Goal: Information Seeking & Learning: Compare options

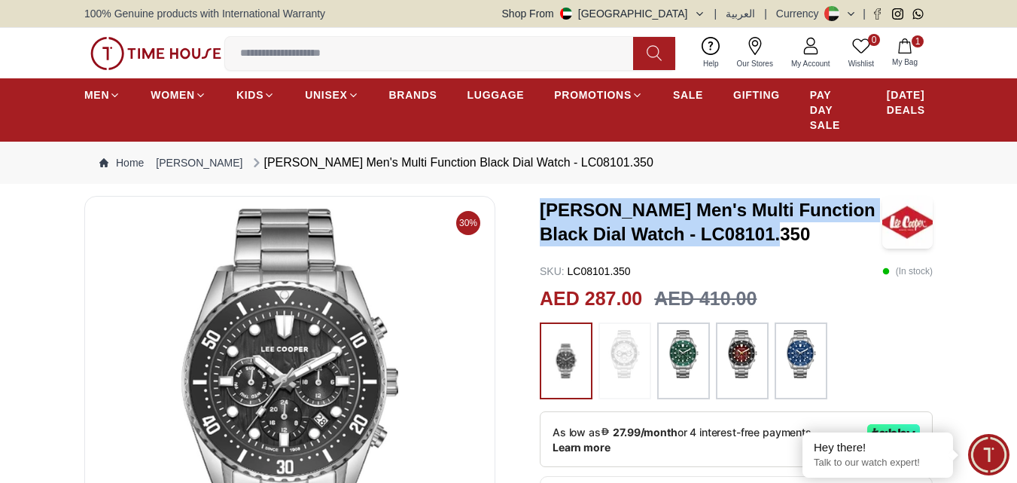
drag, startPoint x: 822, startPoint y: 234, endPoint x: 541, endPoint y: 210, distance: 281.8
click at [541, 210] on h3 "[PERSON_NAME] Men's Multi Function Black Dial Watch - LC08101.350" at bounding box center [711, 222] width 343 height 48
copy h3 "[PERSON_NAME] Men's Multi Function Black Dial Watch - LC08101.350"
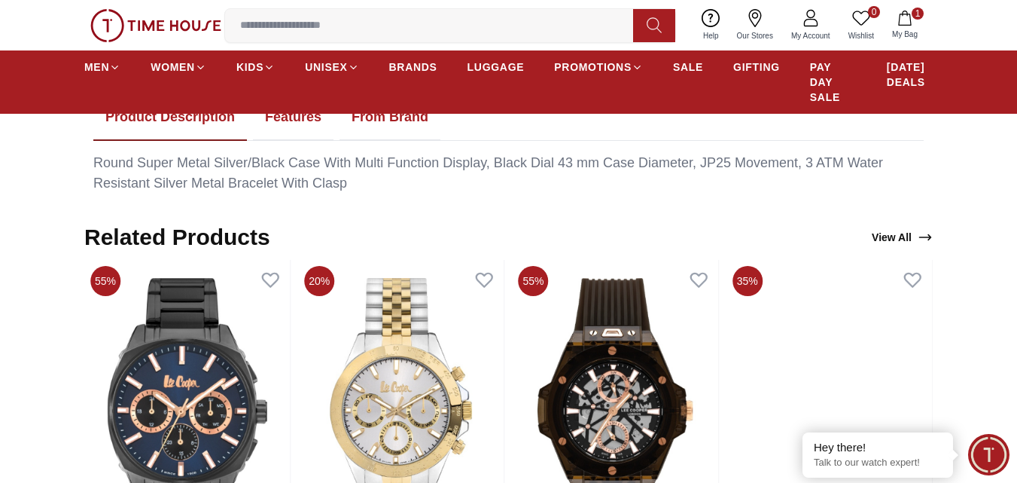
scroll to position [678, 0]
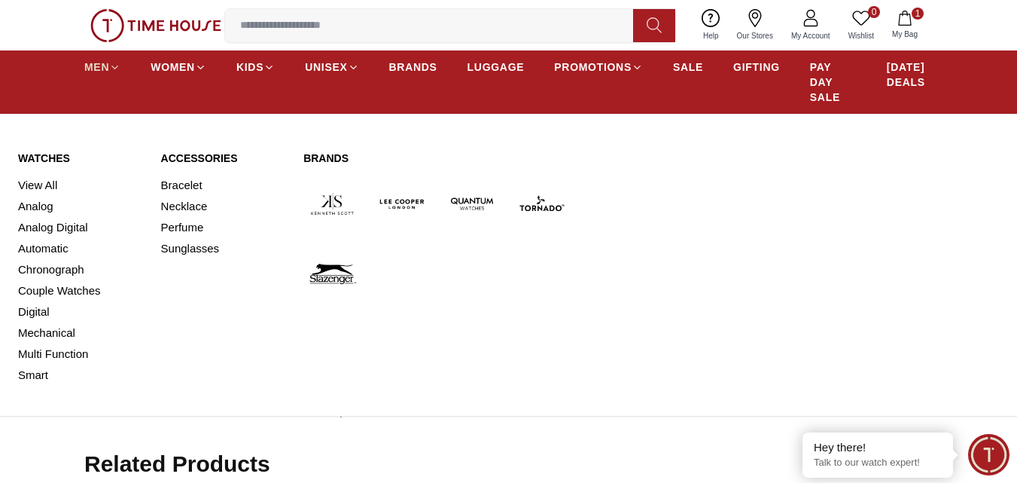
click at [100, 68] on span "MEN" at bounding box center [96, 66] width 25 height 15
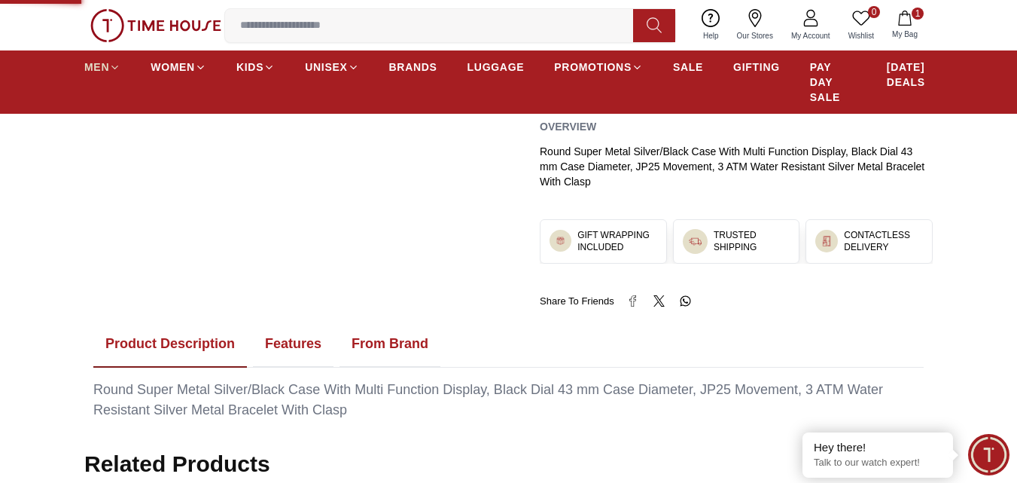
click at [100, 68] on span "MEN" at bounding box center [96, 66] width 25 height 15
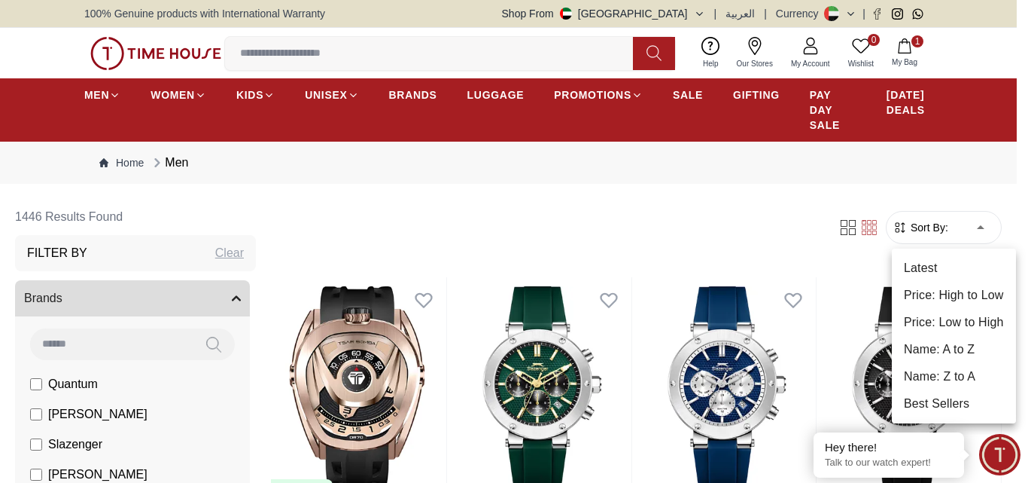
click at [968, 410] on li "Best Sellers" at bounding box center [954, 403] width 124 height 27
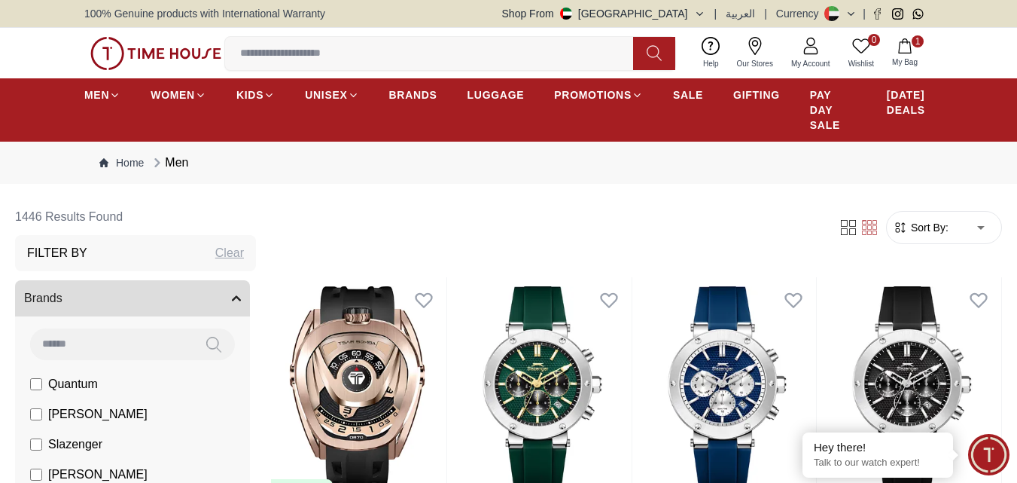
type input "*"
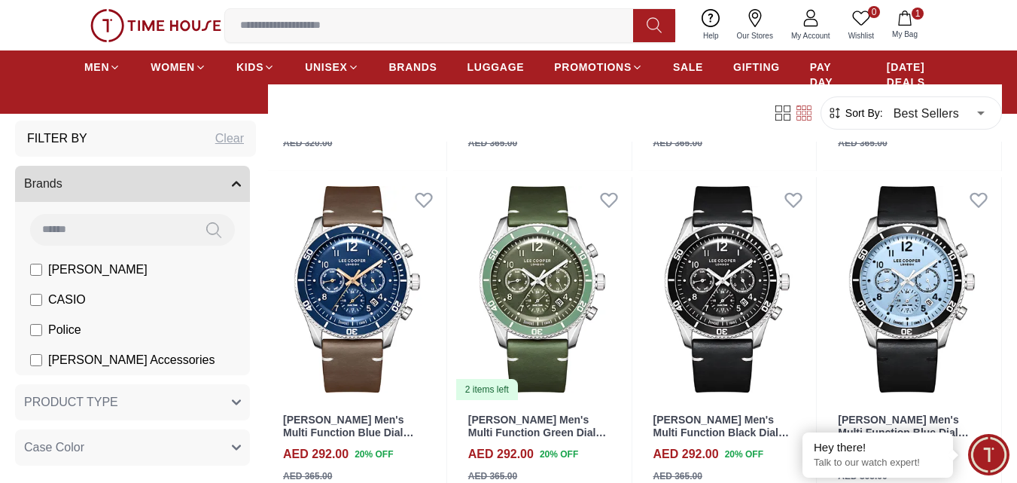
scroll to position [1430, 0]
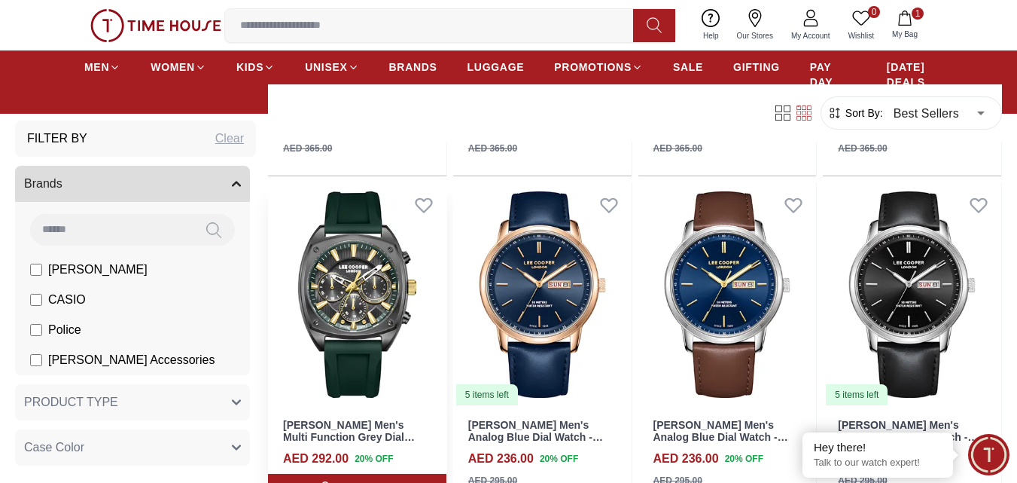
scroll to position [3087, 0]
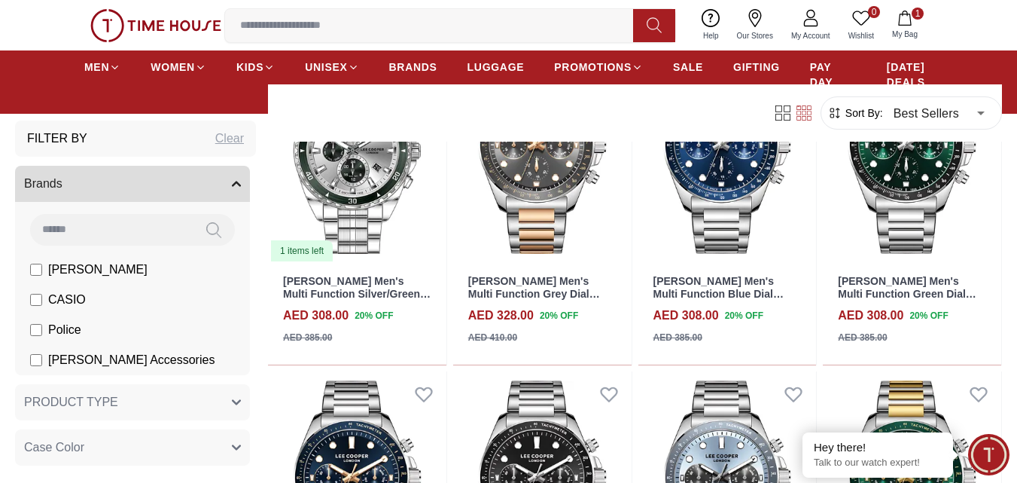
scroll to position [4667, 0]
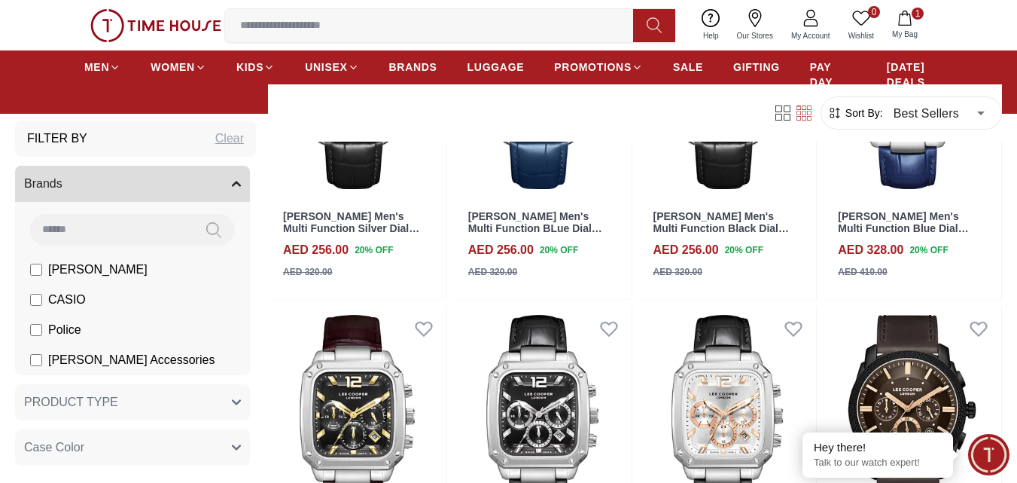
scroll to position [6399, 0]
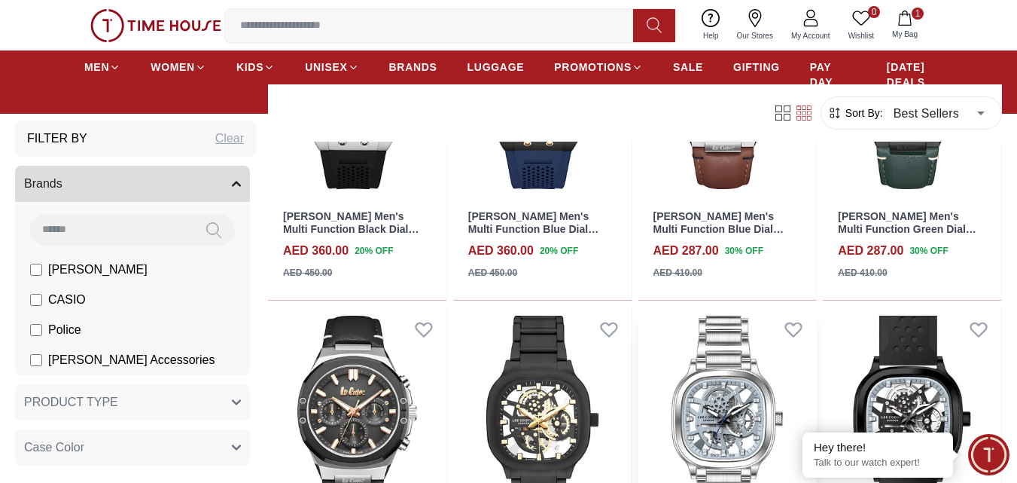
scroll to position [7980, 0]
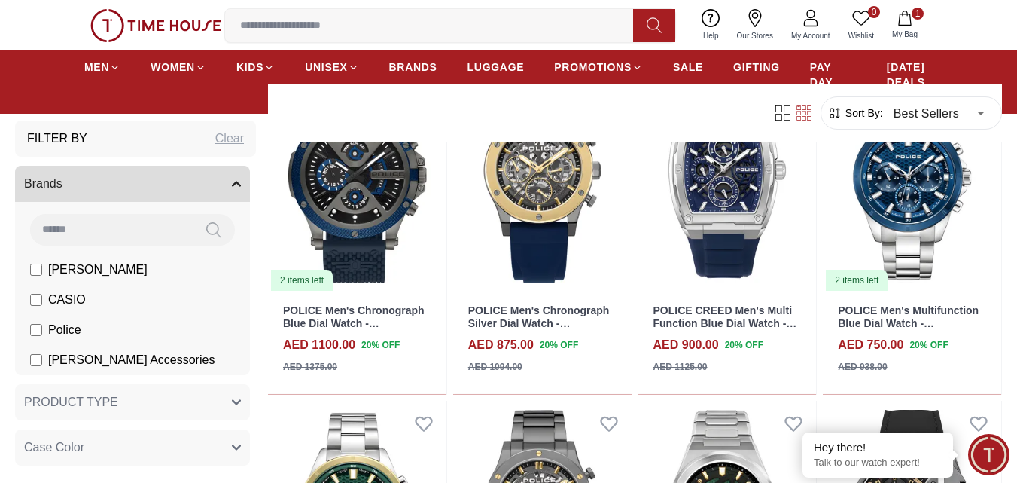
scroll to position [9486, 0]
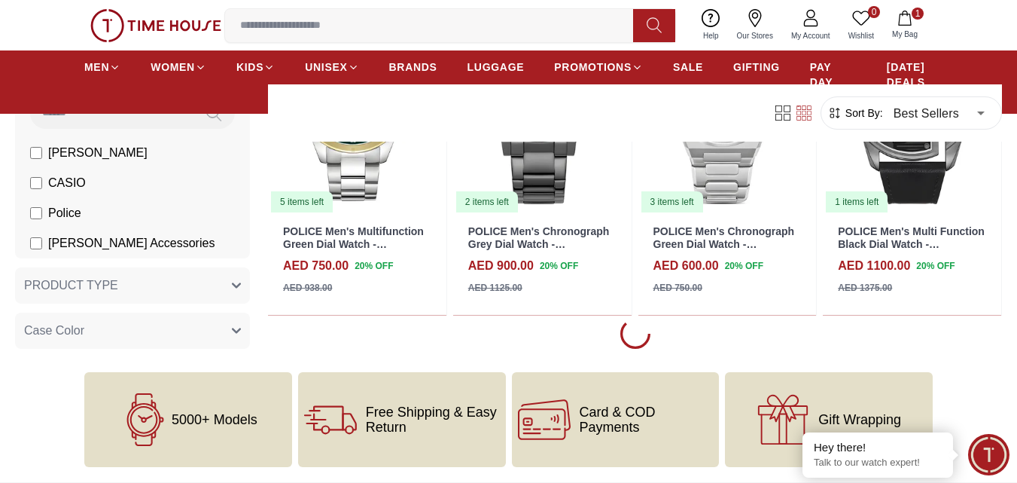
scroll to position [9937, 0]
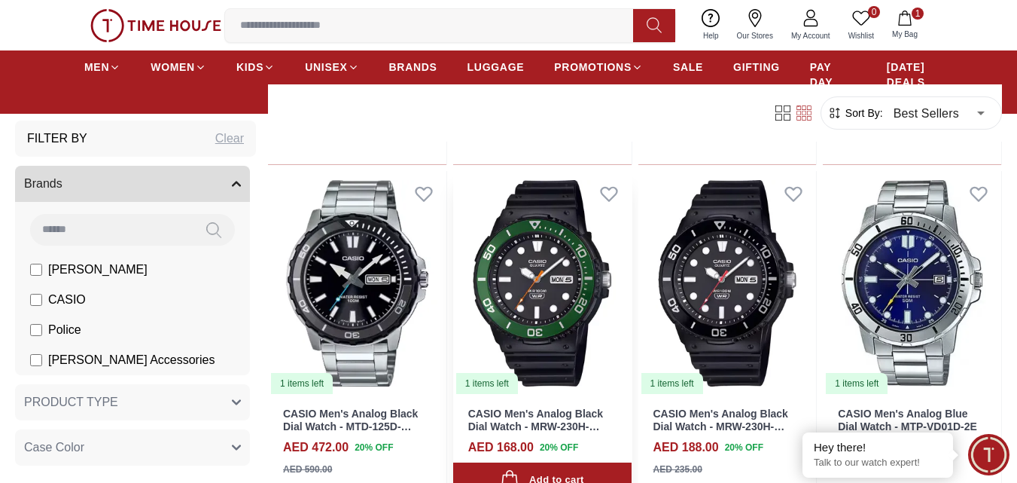
scroll to position [1129, 0]
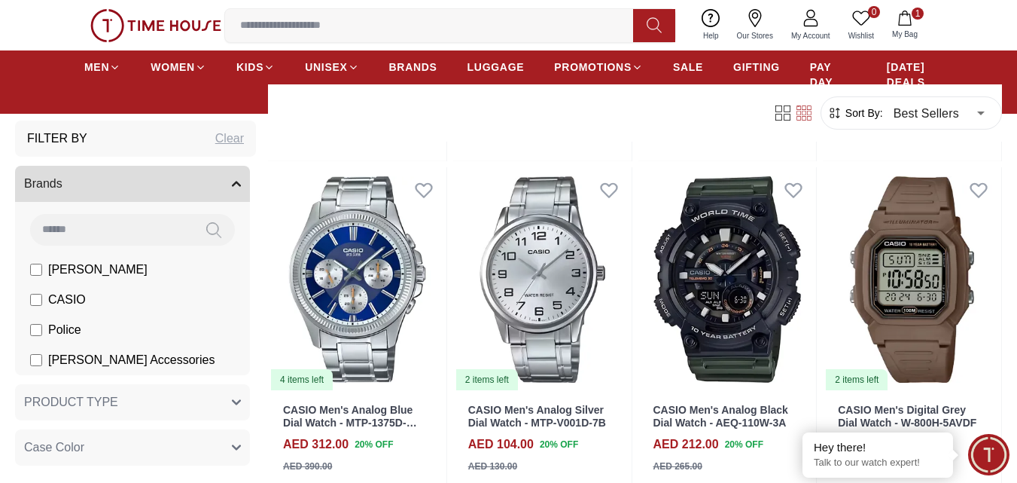
scroll to position [2409, 0]
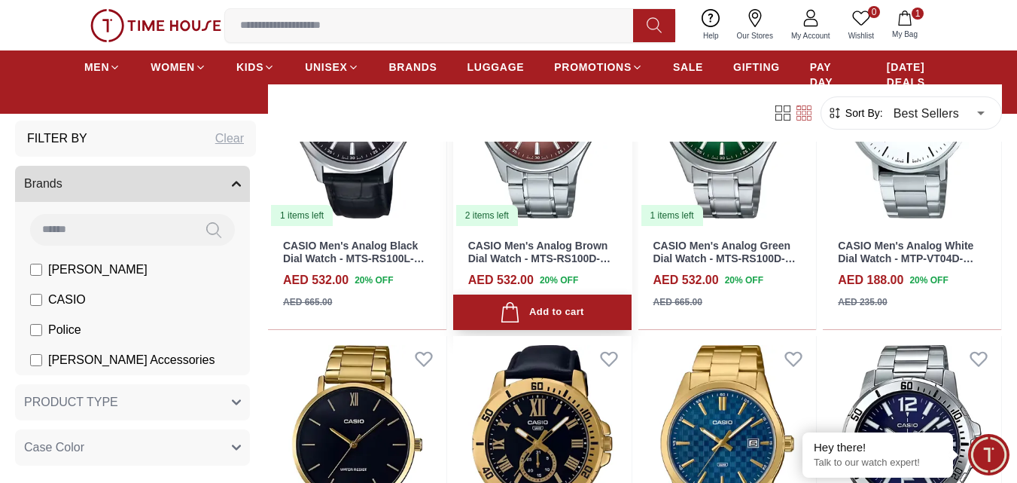
scroll to position [4818, 0]
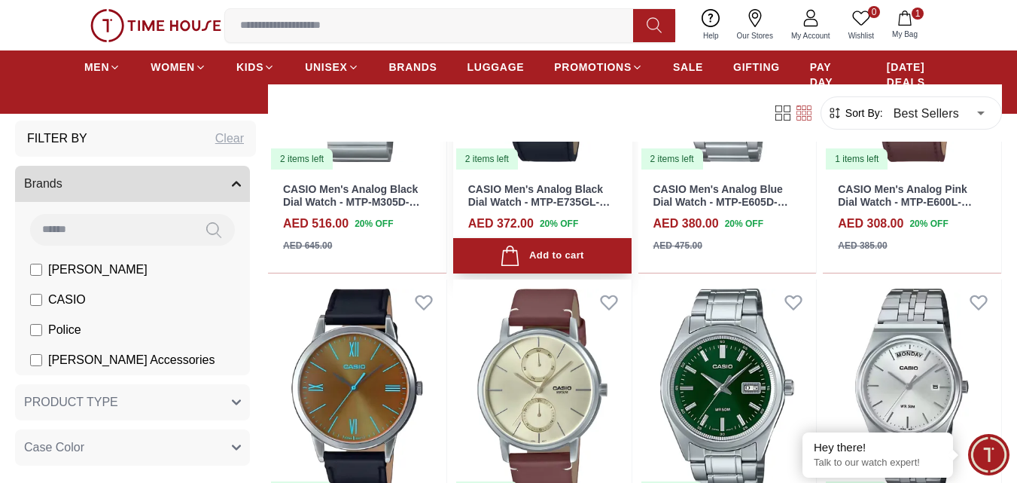
scroll to position [5420, 0]
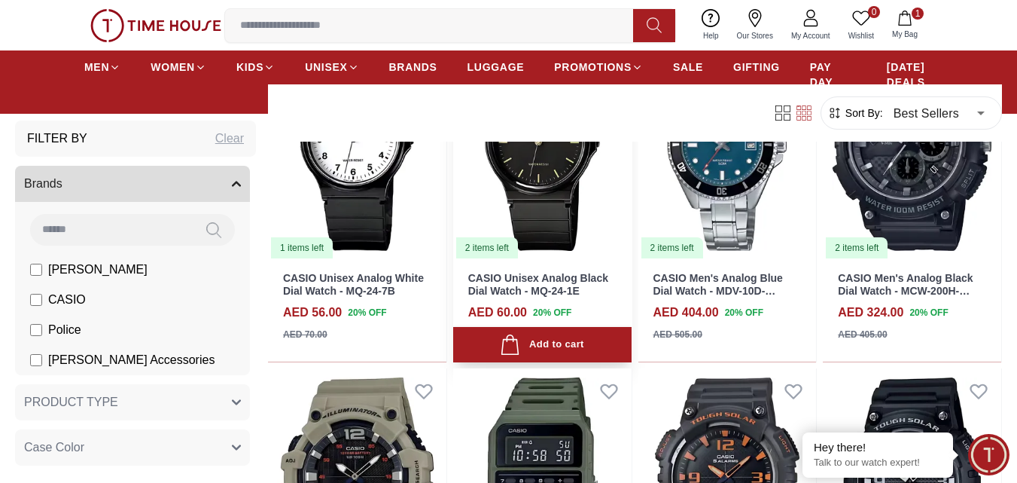
scroll to position [7679, 0]
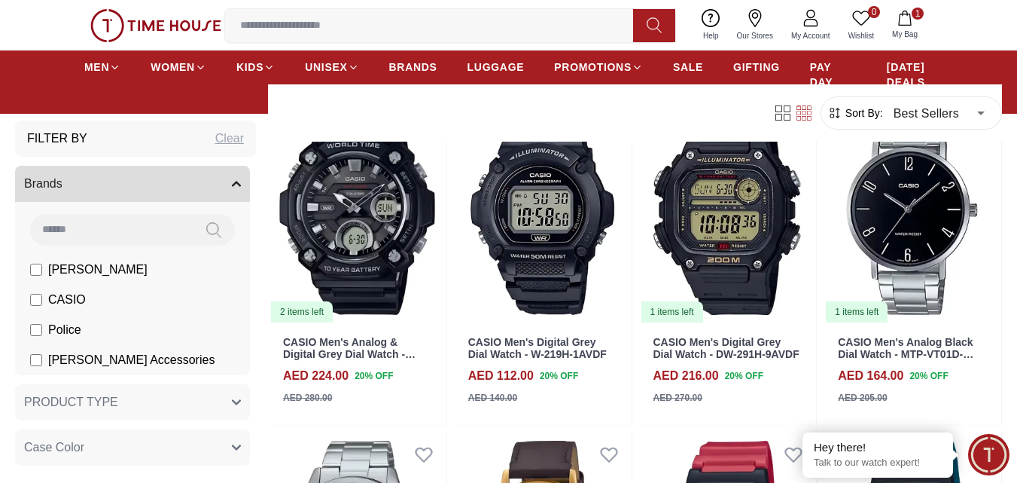
scroll to position [11249, 0]
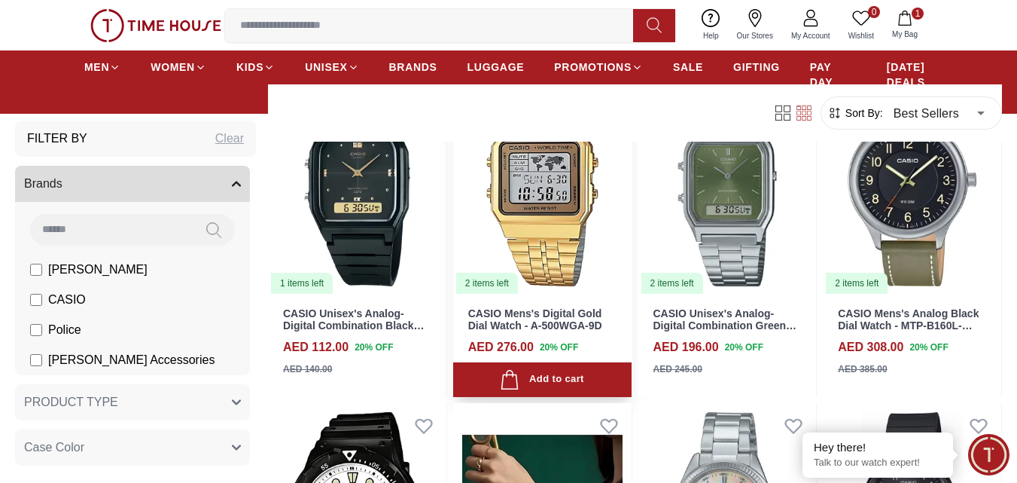
scroll to position [12647, 0]
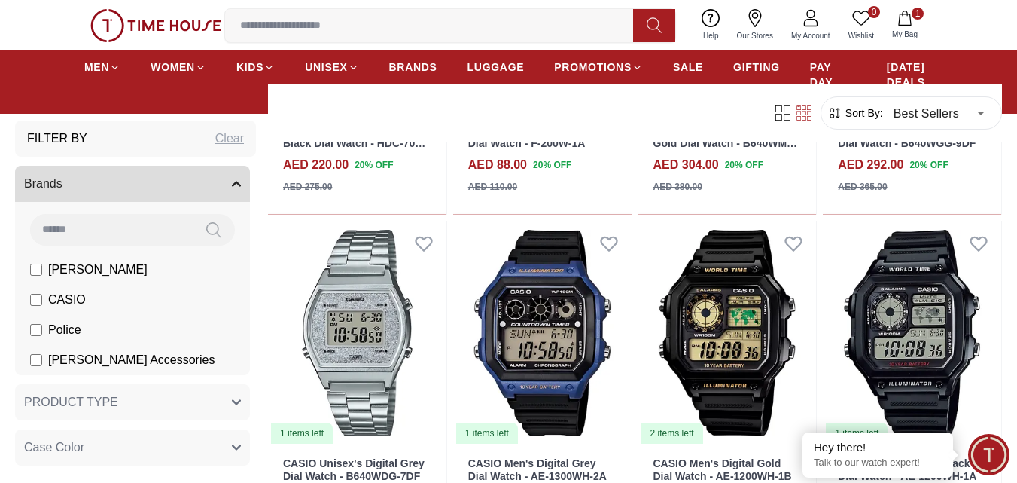
scroll to position [14680, 0]
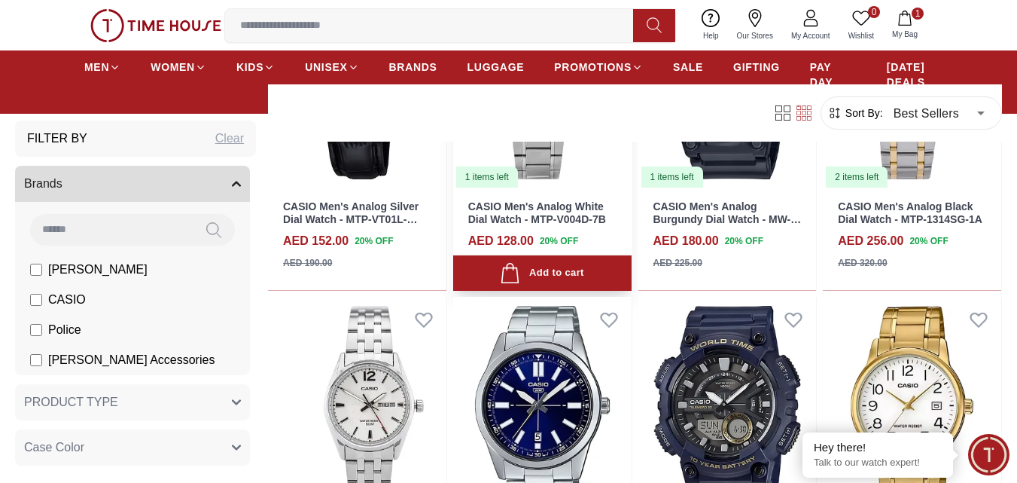
scroll to position [16257, 0]
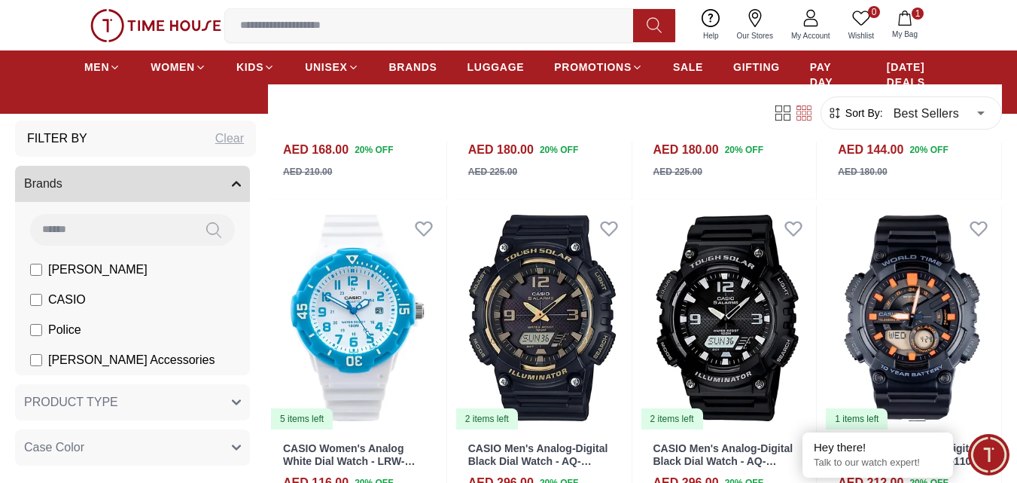
scroll to position [18064, 0]
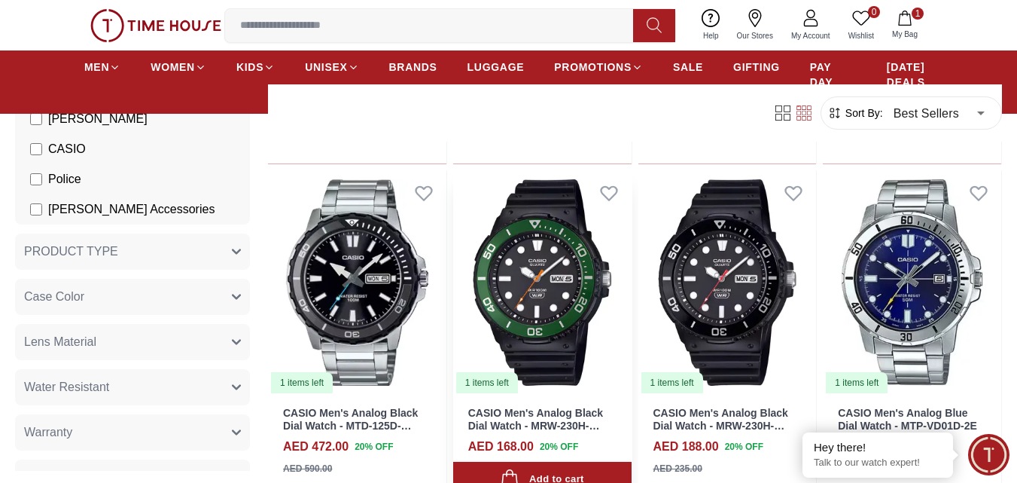
scroll to position [1129, 0]
